Goal: Task Accomplishment & Management: Manage account settings

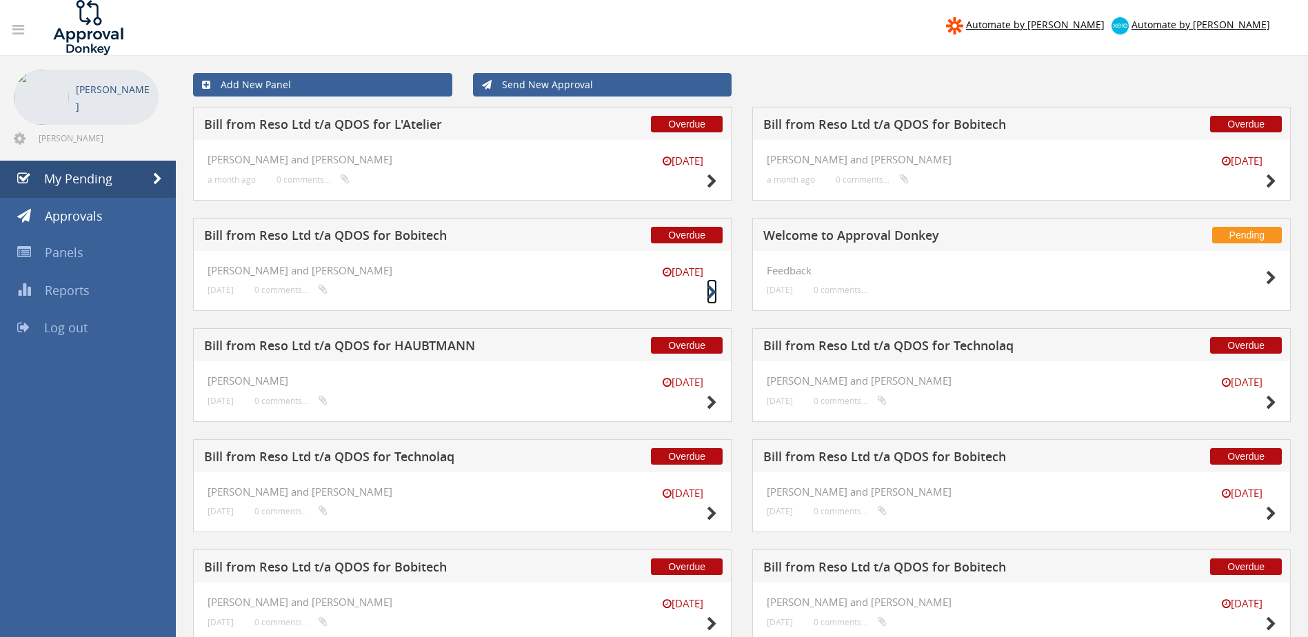
click at [709, 296] on icon at bounding box center [712, 292] width 10 height 14
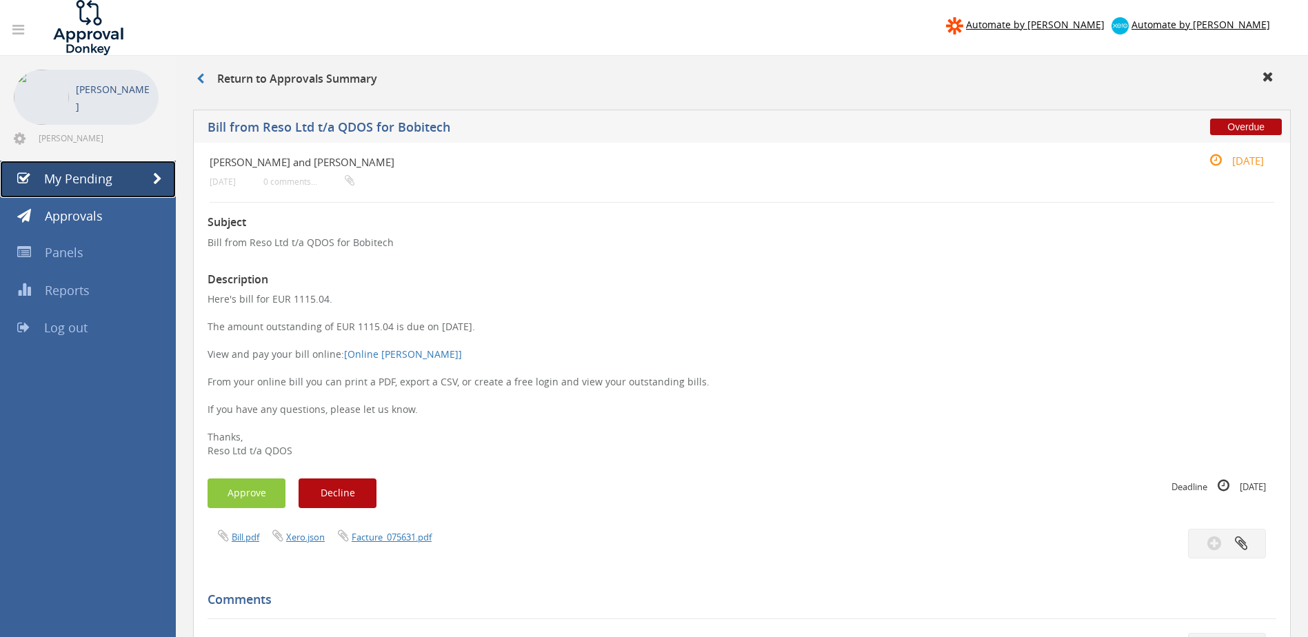
click at [110, 179] on span "My Pending" at bounding box center [78, 178] width 68 height 17
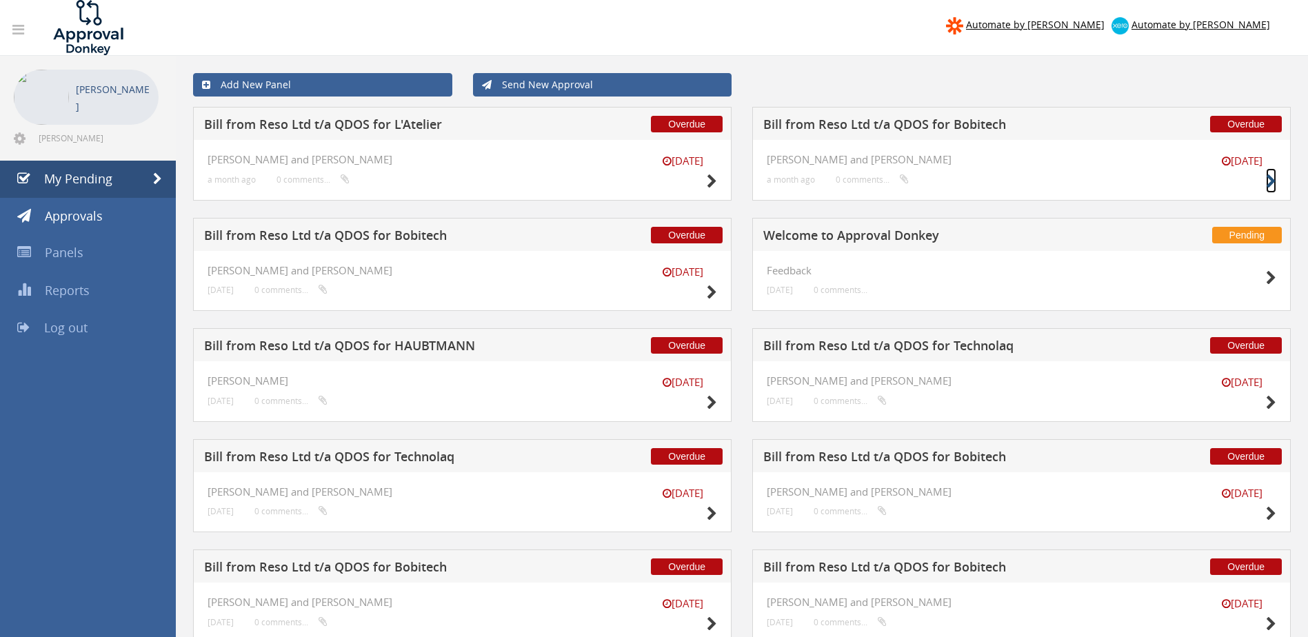
click at [1271, 180] on icon at bounding box center [1271, 181] width 10 height 14
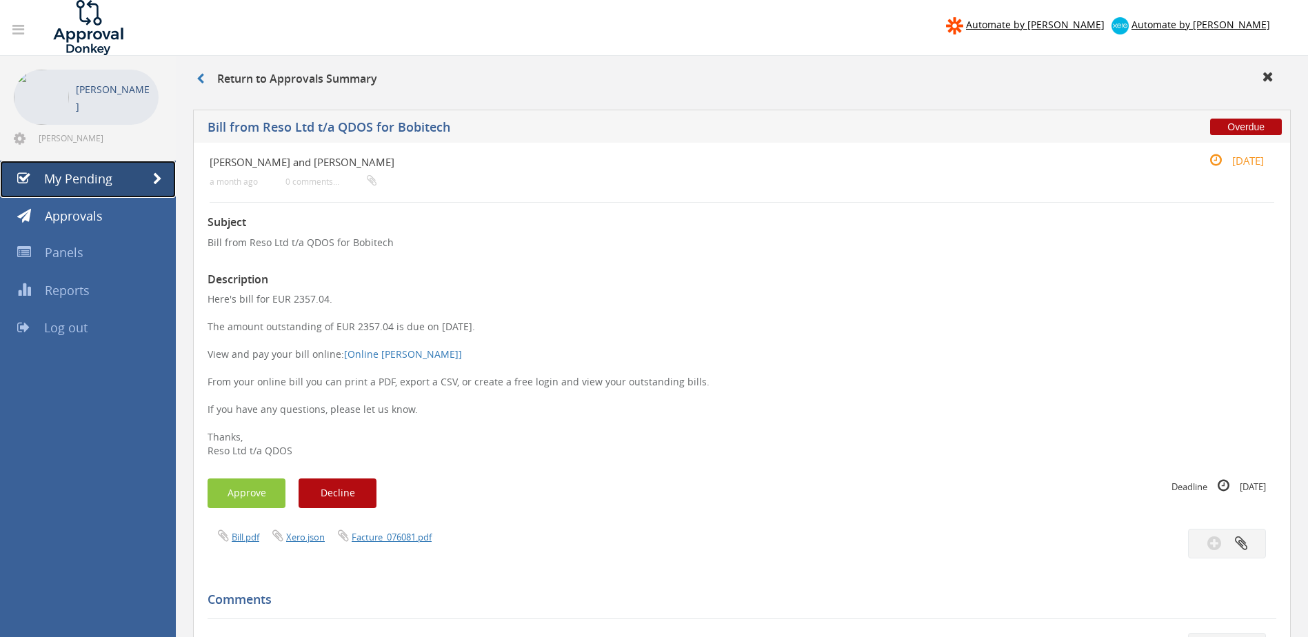
click at [123, 185] on link "My Pending" at bounding box center [88, 179] width 176 height 37
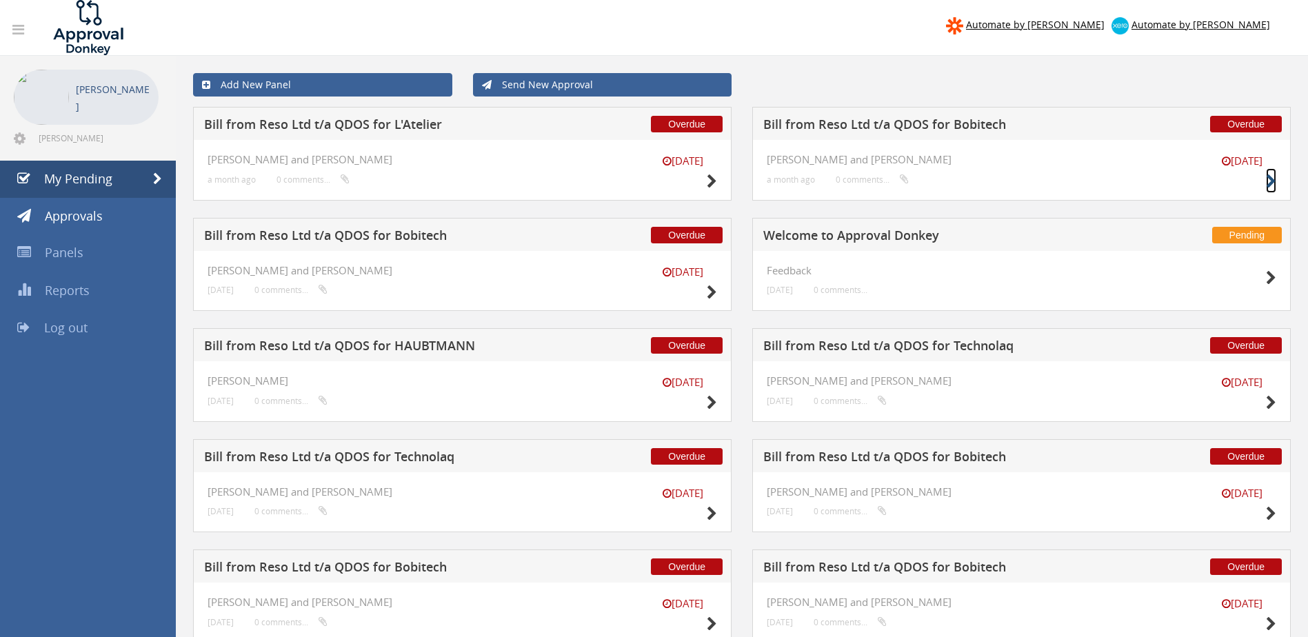
click at [1267, 183] on icon at bounding box center [1271, 181] width 10 height 14
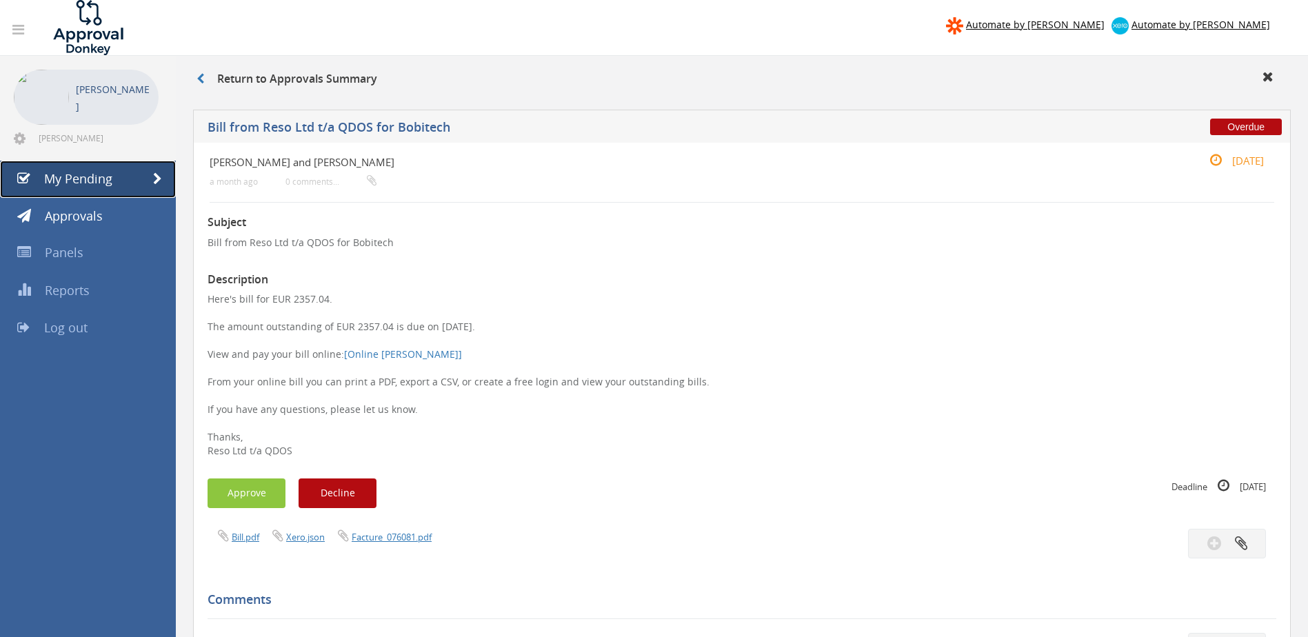
click at [159, 187] on link "My Pending" at bounding box center [88, 179] width 176 height 37
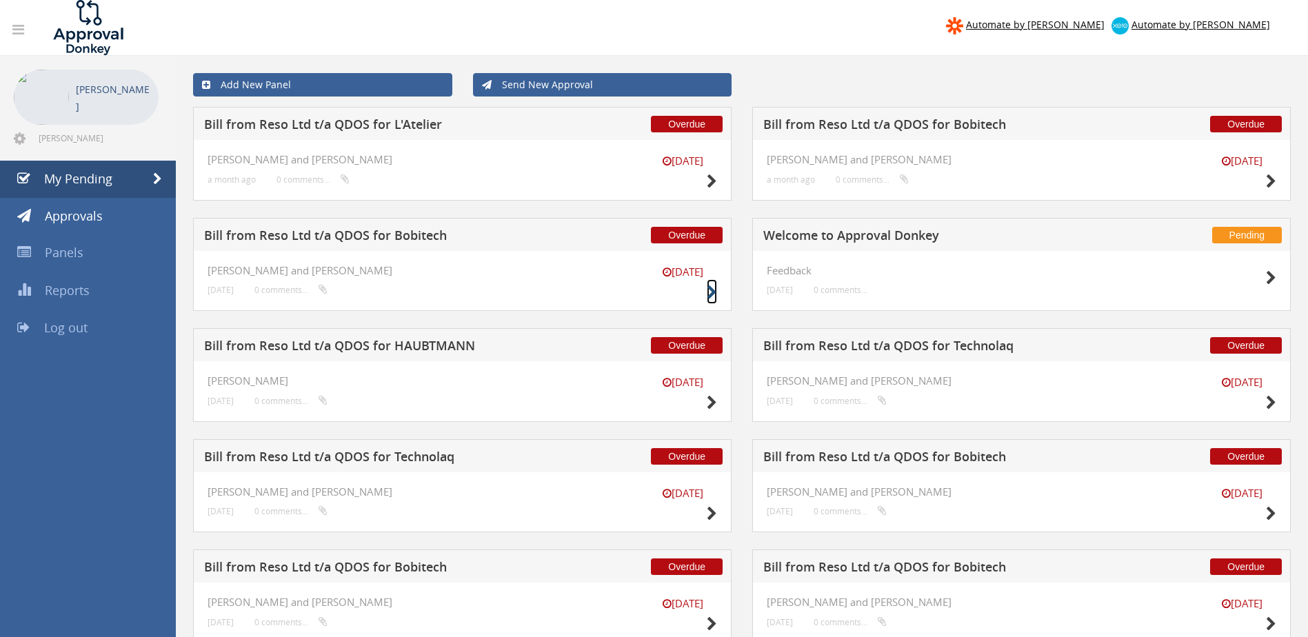
click at [709, 294] on icon at bounding box center [712, 292] width 10 height 14
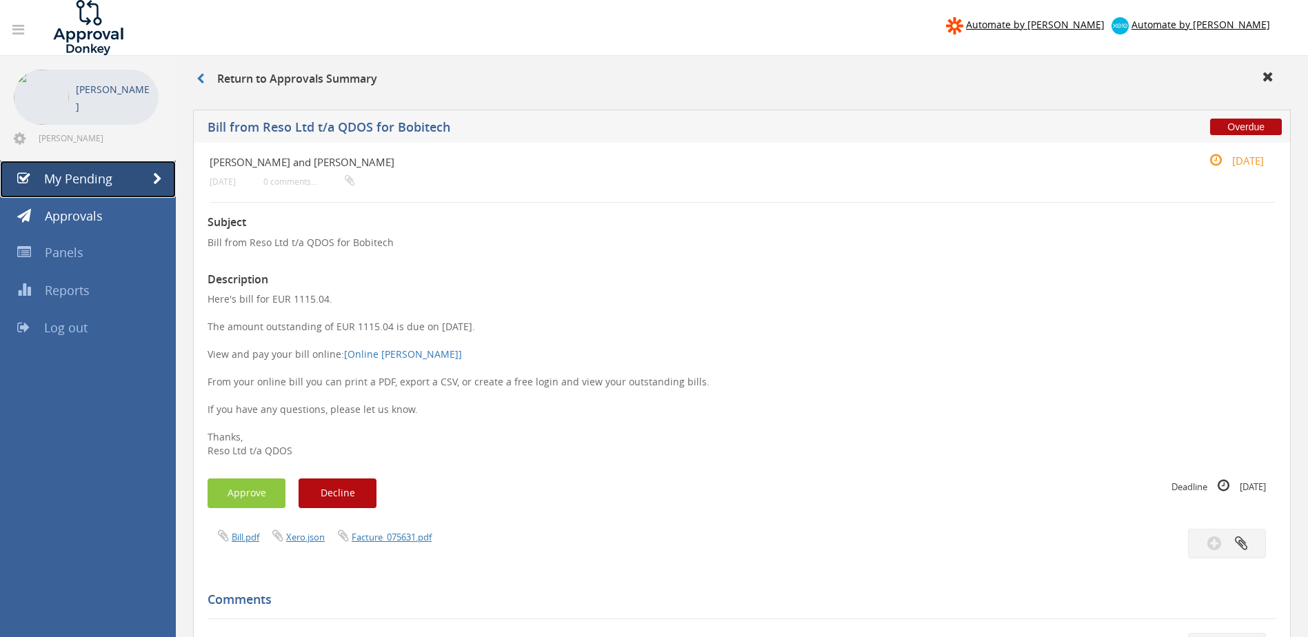
click at [162, 186] on link "My Pending" at bounding box center [88, 179] width 176 height 37
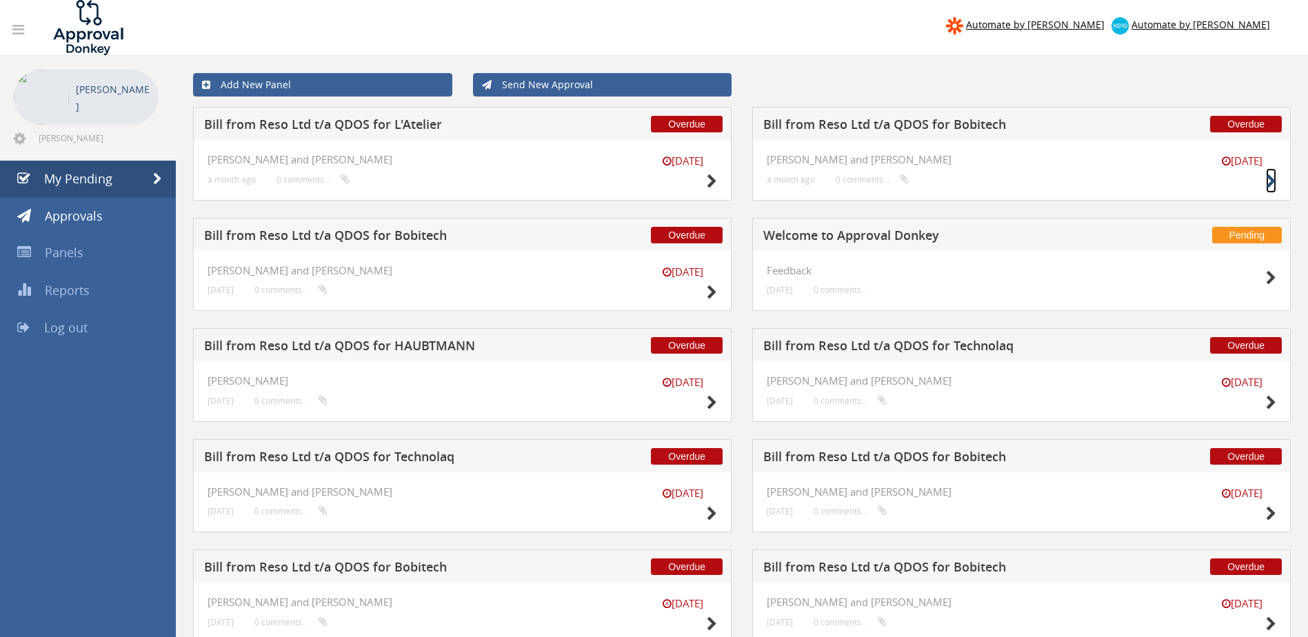
click at [1269, 182] on icon at bounding box center [1271, 181] width 10 height 14
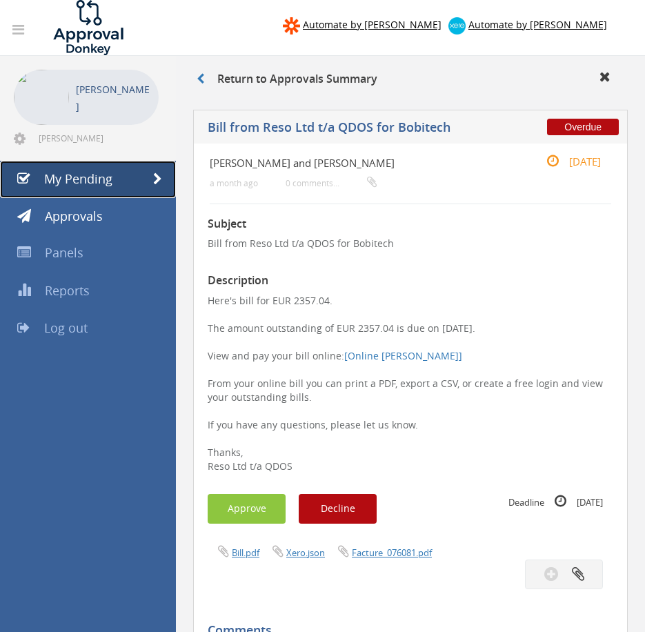
click at [143, 179] on link "My Pending" at bounding box center [88, 179] width 176 height 37
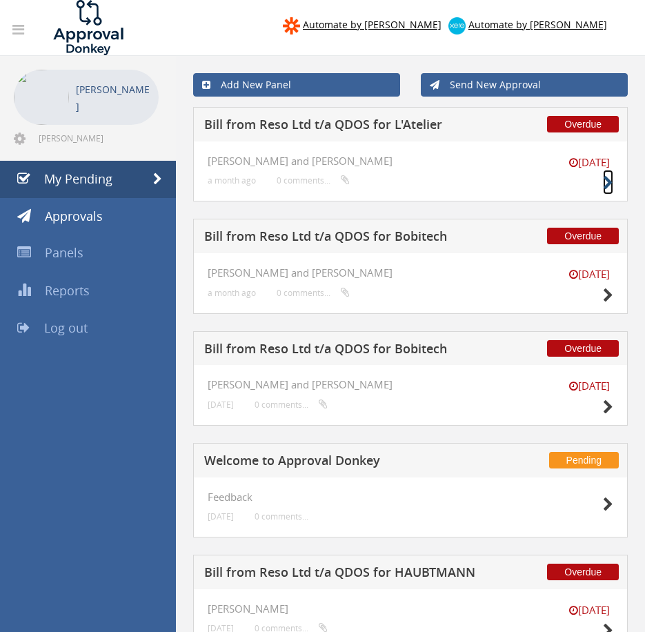
click at [609, 180] on icon at bounding box center [608, 183] width 10 height 14
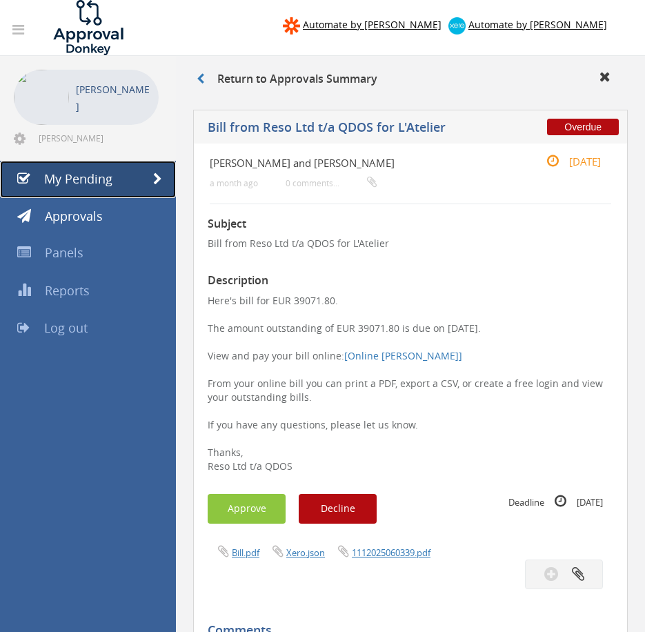
click at [163, 179] on link "My Pending" at bounding box center [88, 179] width 176 height 37
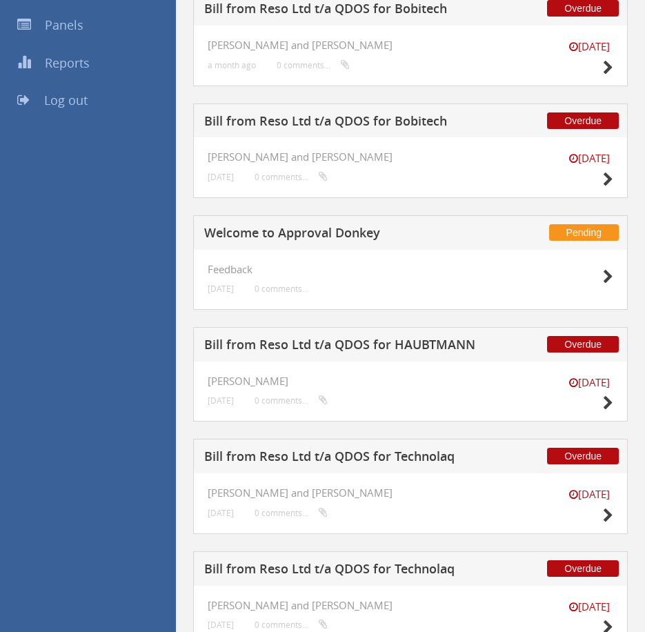
scroll to position [103, 0]
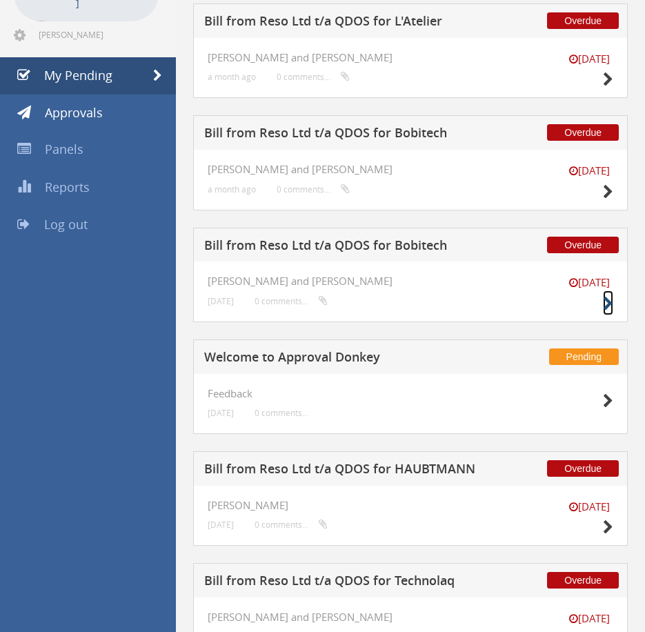
click at [612, 304] on icon at bounding box center [608, 303] width 10 height 14
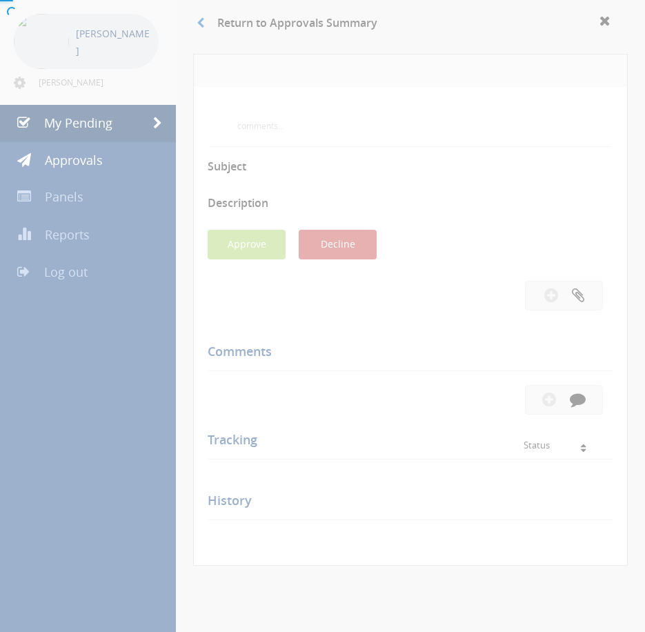
scroll to position [103, 0]
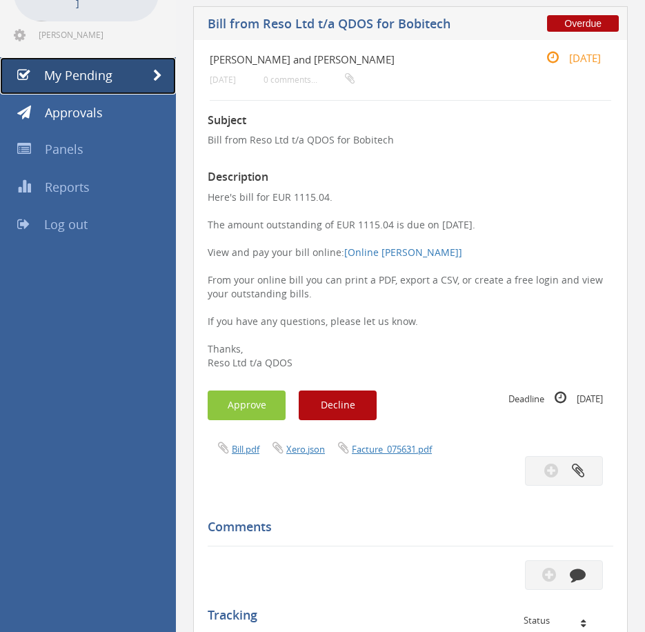
click at [157, 76] on span at bounding box center [157, 76] width 9 height 12
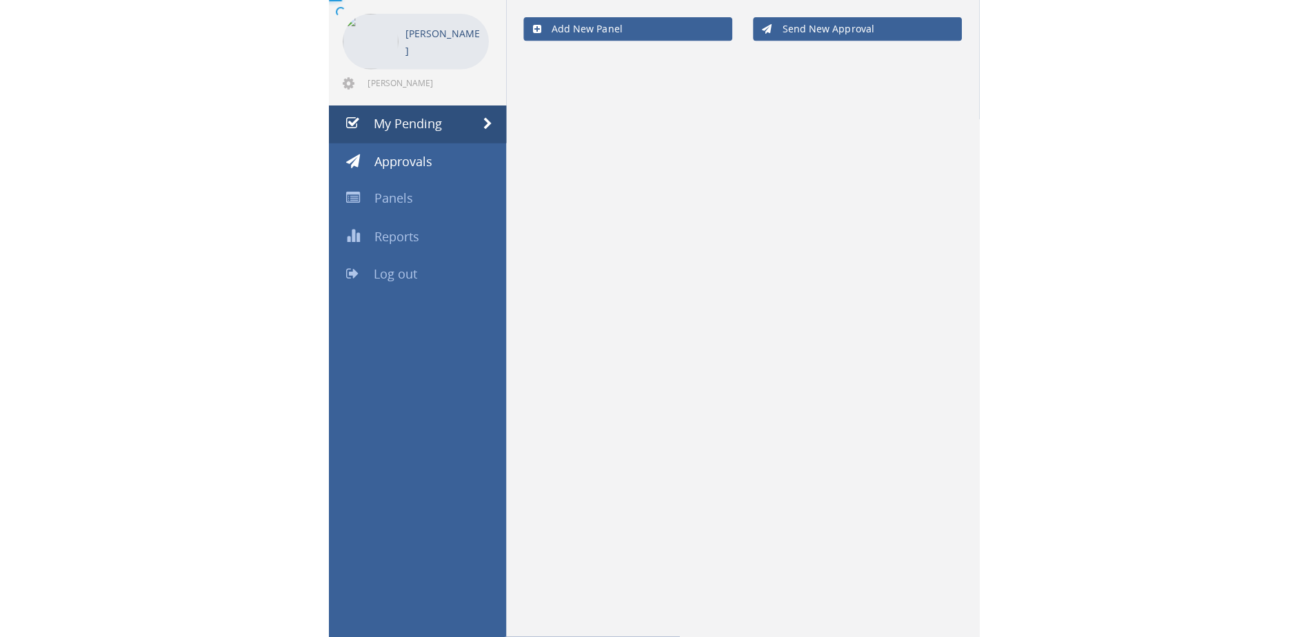
scroll to position [56, 0]
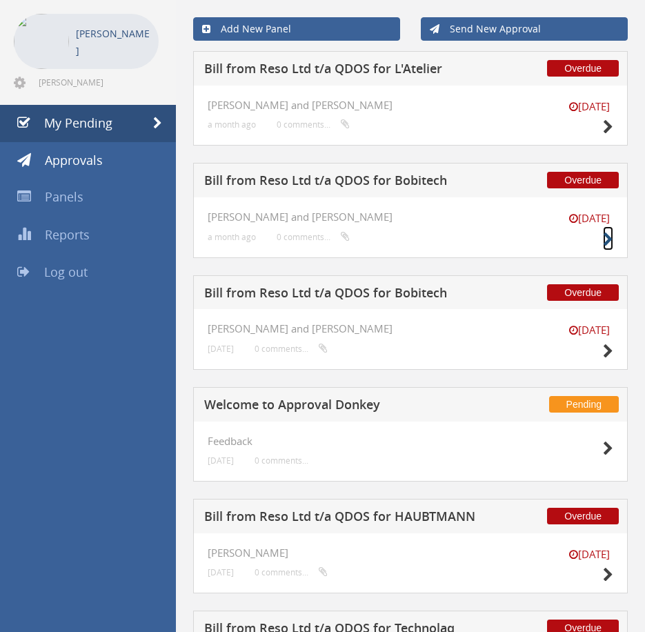
click at [610, 241] on icon at bounding box center [608, 239] width 10 height 14
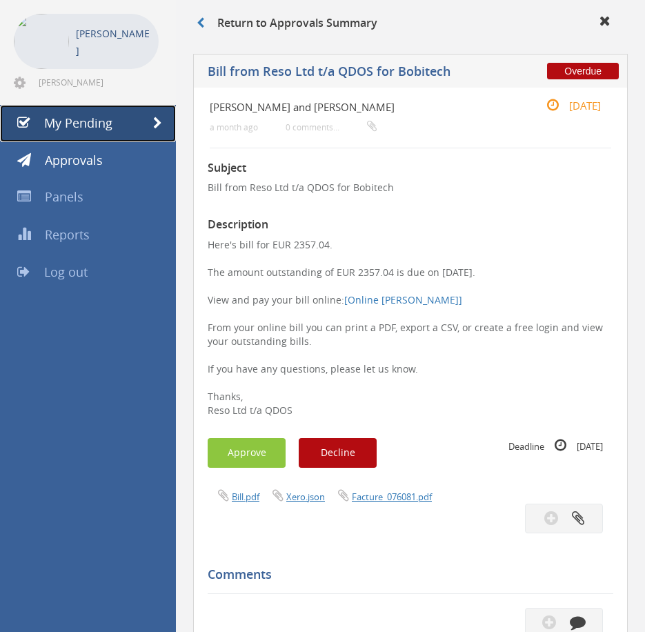
click at [108, 128] on span "My Pending" at bounding box center [78, 122] width 68 height 17
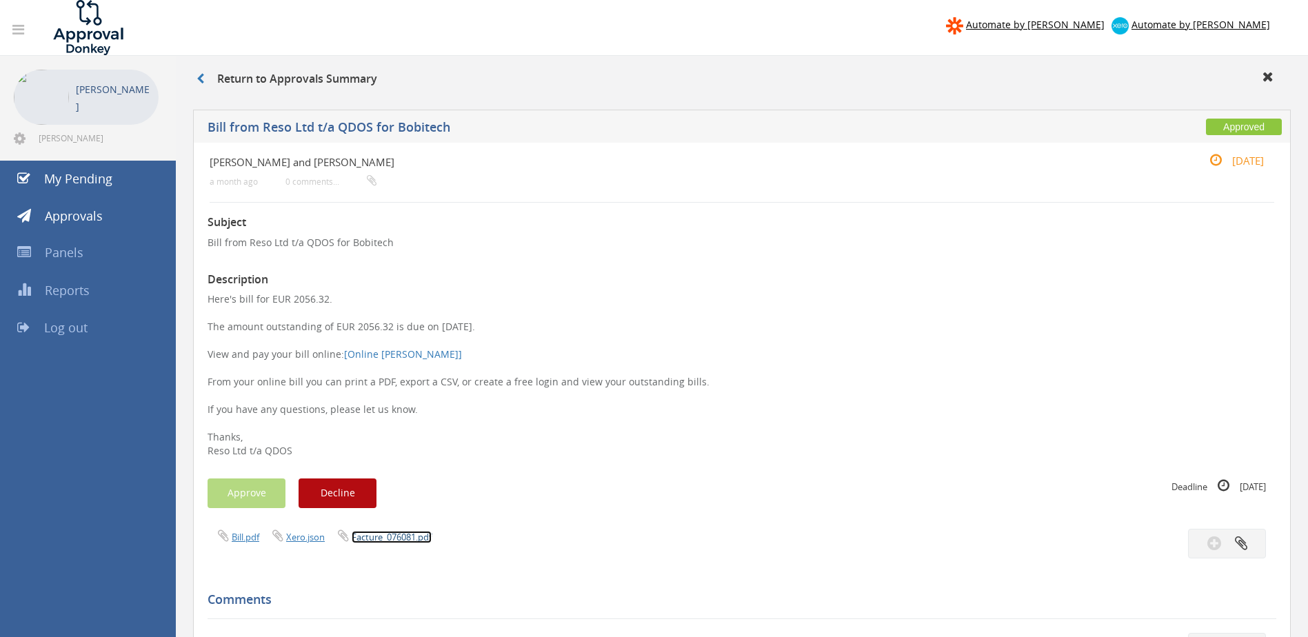
click at [432, 534] on link "Facture_076081.pdf" at bounding box center [392, 537] width 80 height 12
click at [103, 185] on span "My Pending" at bounding box center [78, 178] width 68 height 17
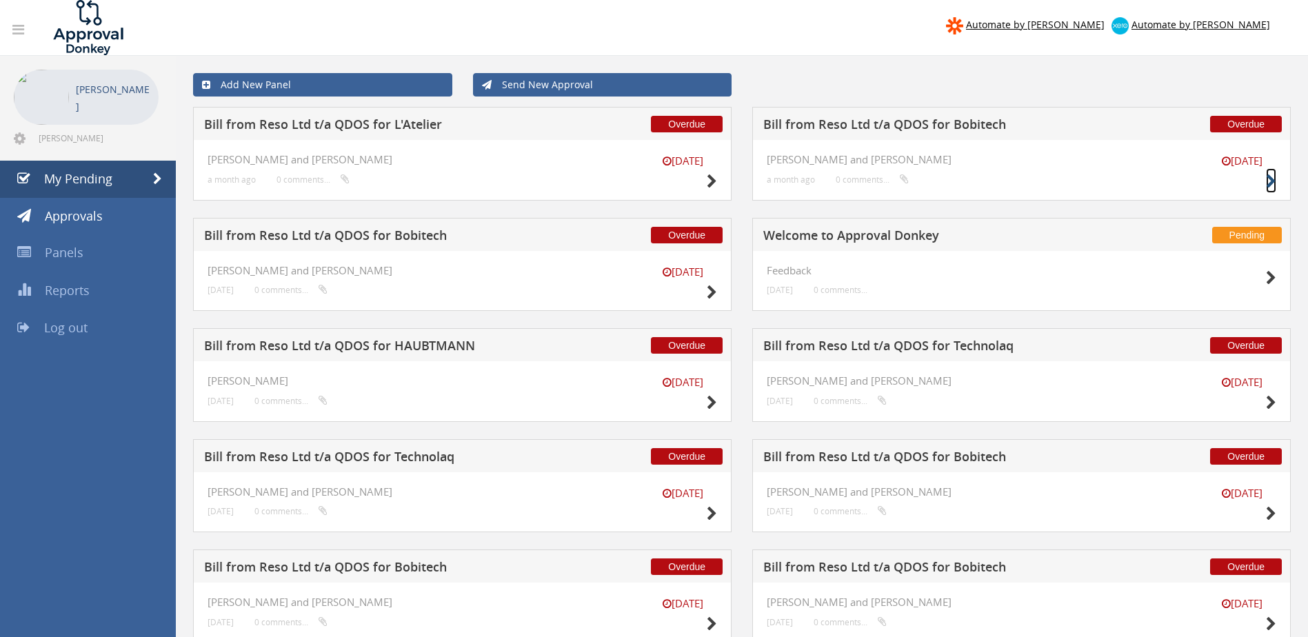
click at [1271, 179] on icon at bounding box center [1271, 181] width 10 height 14
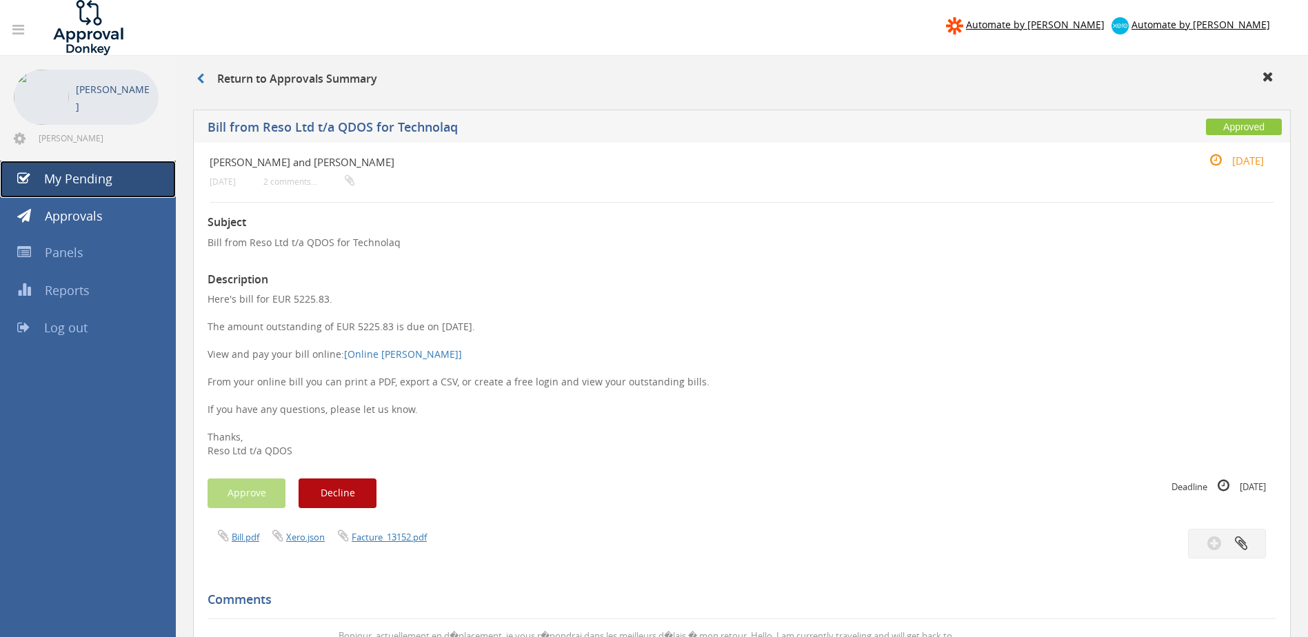
click at [141, 188] on link "My Pending" at bounding box center [88, 179] width 176 height 37
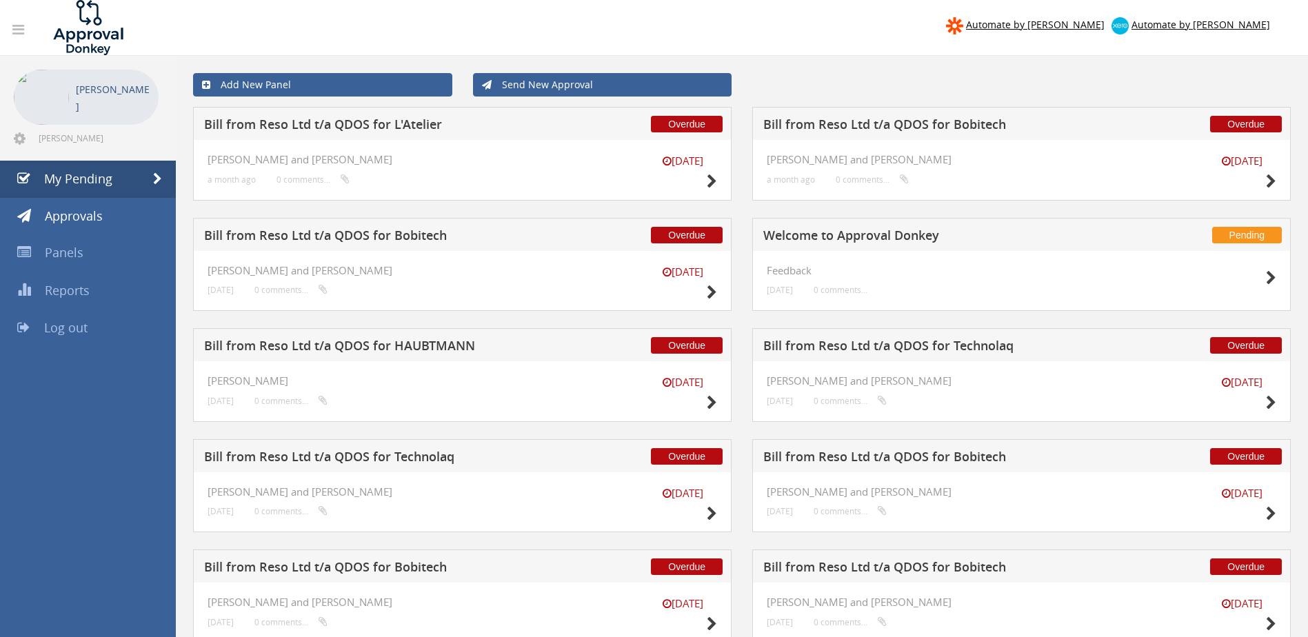
click at [250, 21] on nav "Automate by Zapier Automate by Xero" at bounding box center [654, 27] width 1329 height 55
click at [1271, 181] on icon at bounding box center [1271, 181] width 10 height 14
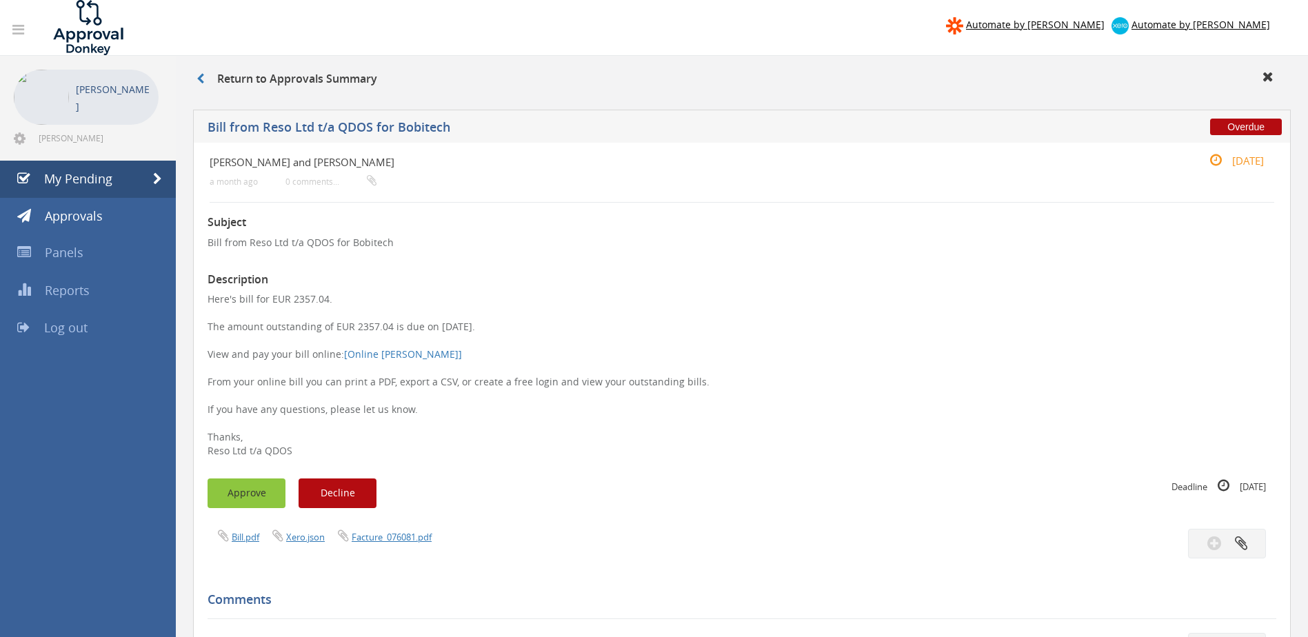
click at [254, 489] on button "Approve" at bounding box center [247, 494] width 78 height 30
